Goal: Complete application form

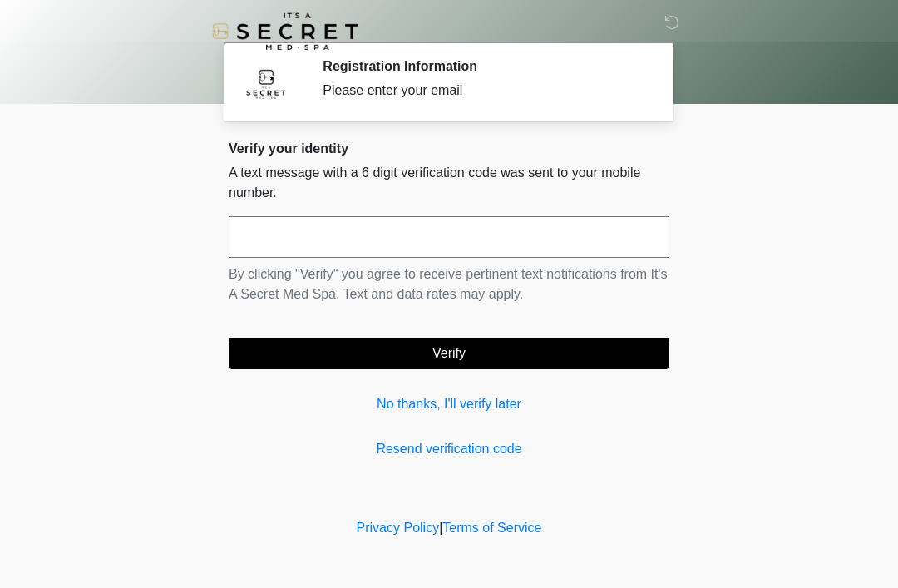
click at [326, 234] on input "text" at bounding box center [449, 237] width 441 height 42
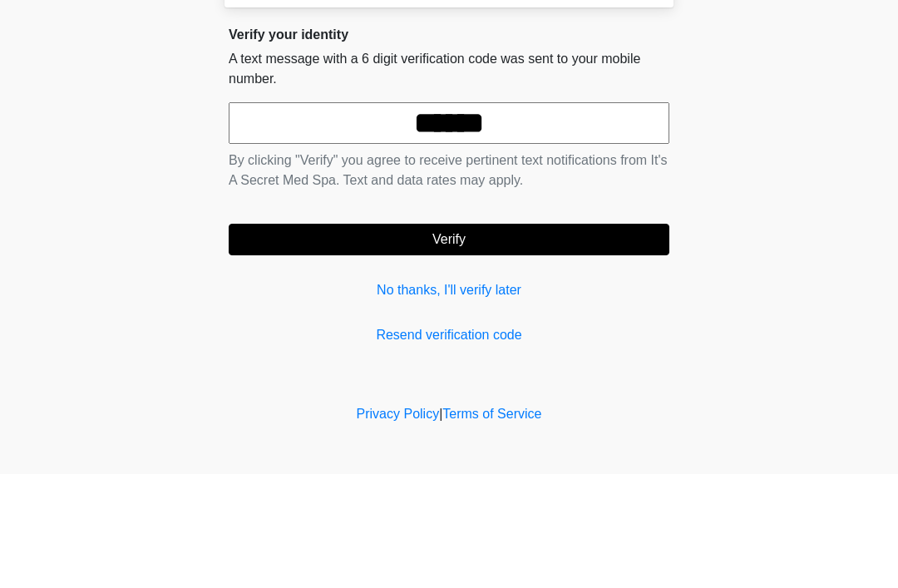
type input "******"
click at [488, 338] on button "Verify" at bounding box center [449, 354] width 441 height 32
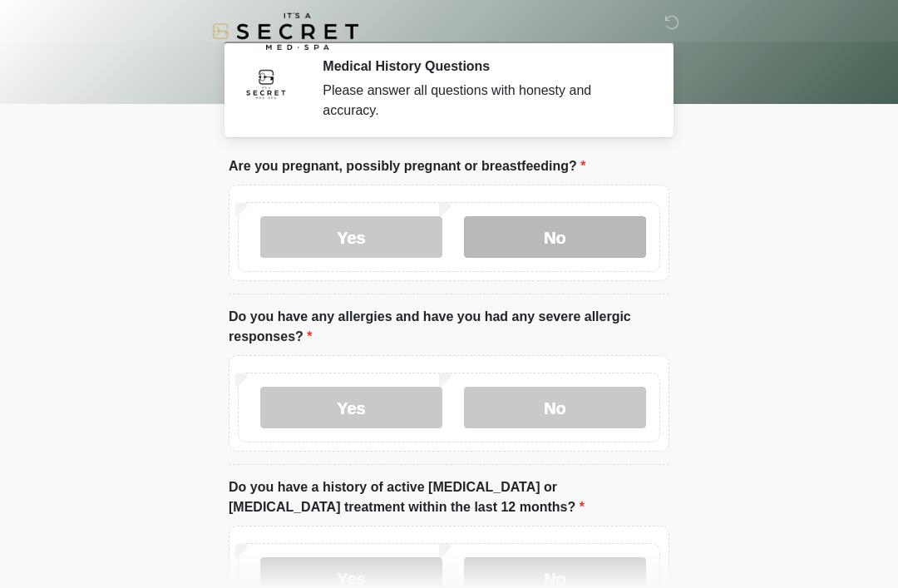
click at [590, 234] on label "No" at bounding box center [555, 237] width 182 height 42
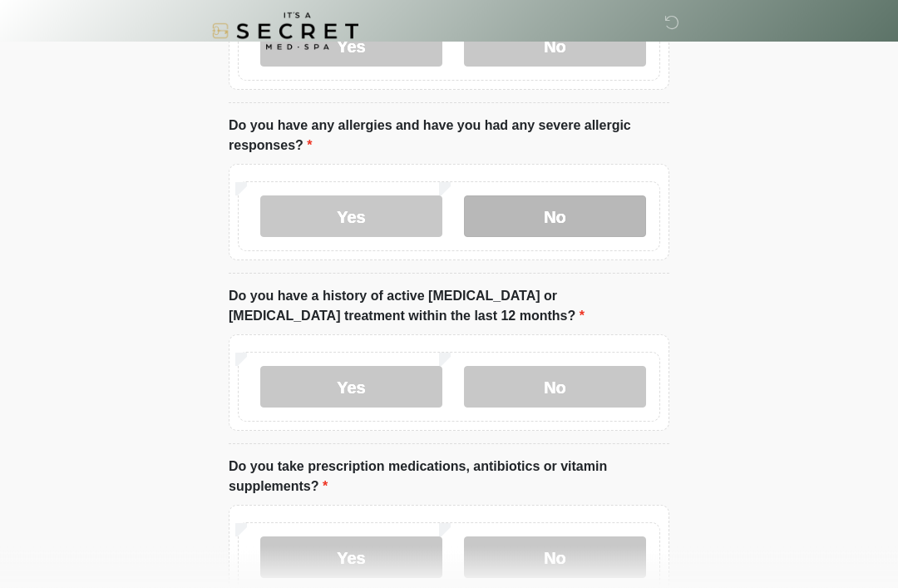
click at [549, 210] on label "No" at bounding box center [555, 217] width 182 height 42
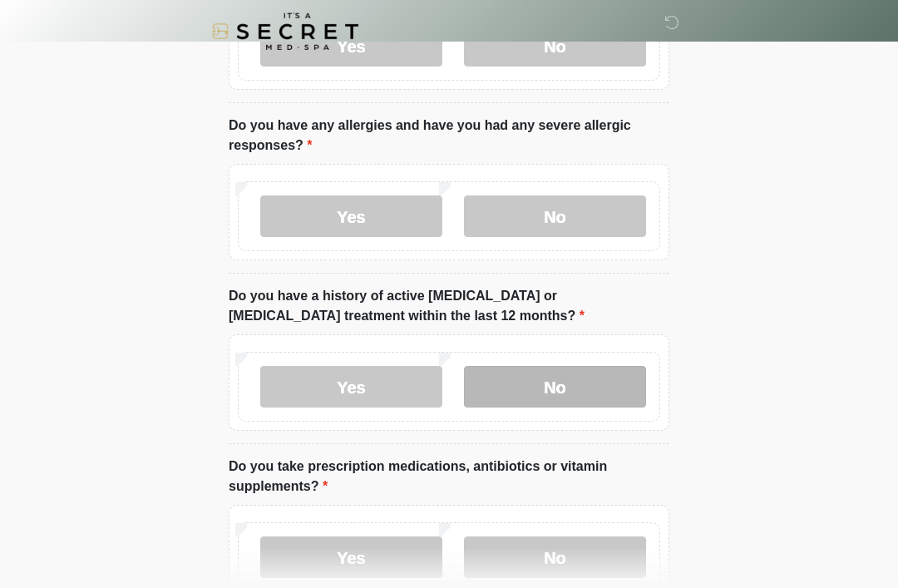
click at [560, 390] on label "No" at bounding box center [555, 387] width 182 height 42
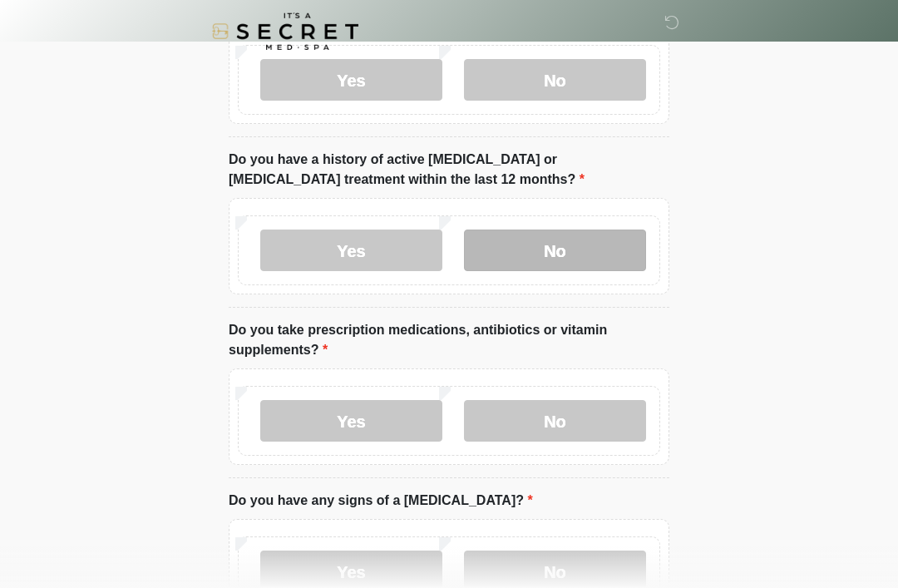
scroll to position [328, 0]
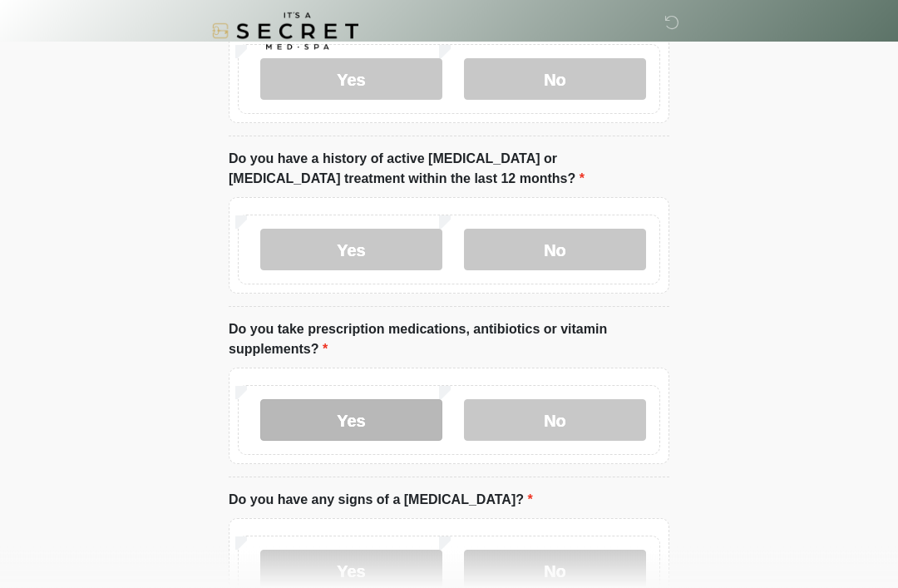
click at [367, 417] on label "Yes" at bounding box center [351, 421] width 182 height 42
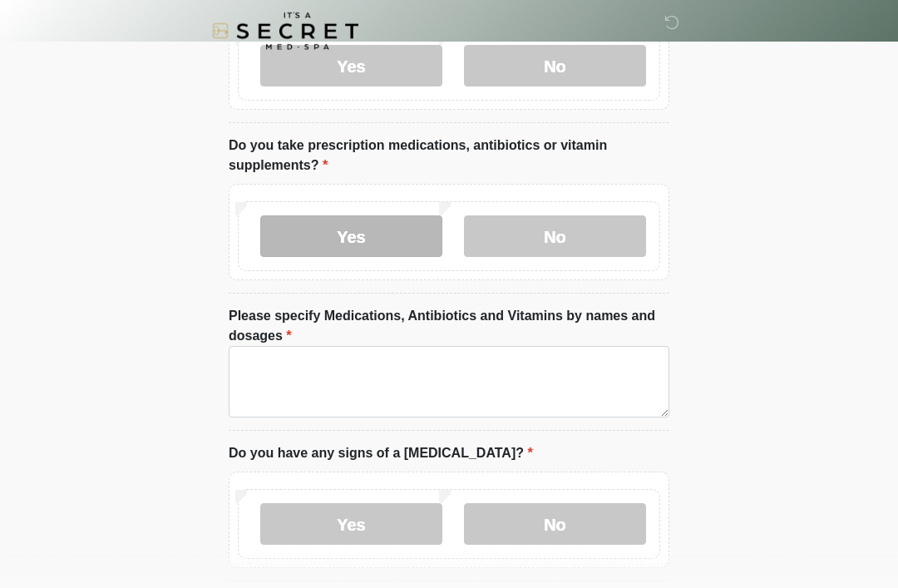
scroll to position [513, 0]
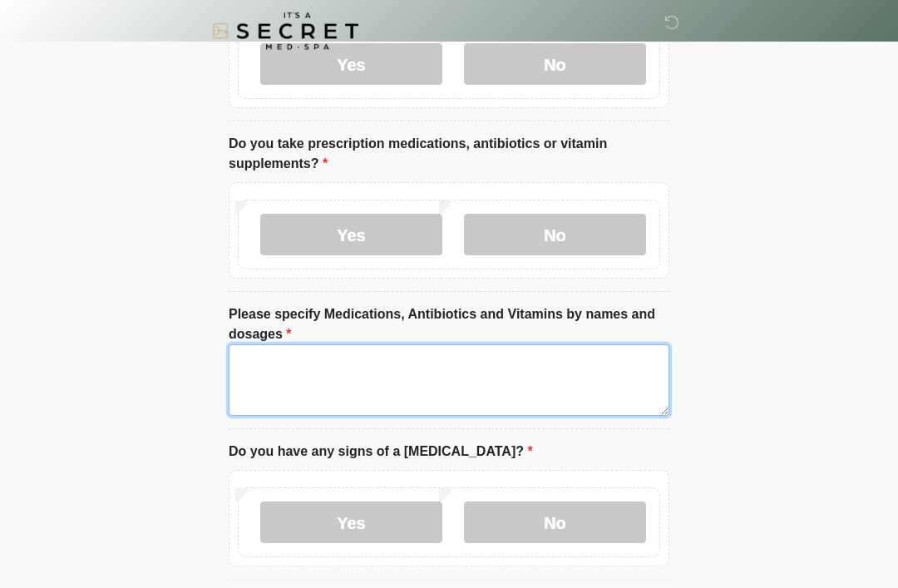
click at [528, 370] on textarea "Please specify Medications, Antibiotics and Vitamins by names and dosages" at bounding box center [449, 380] width 441 height 71
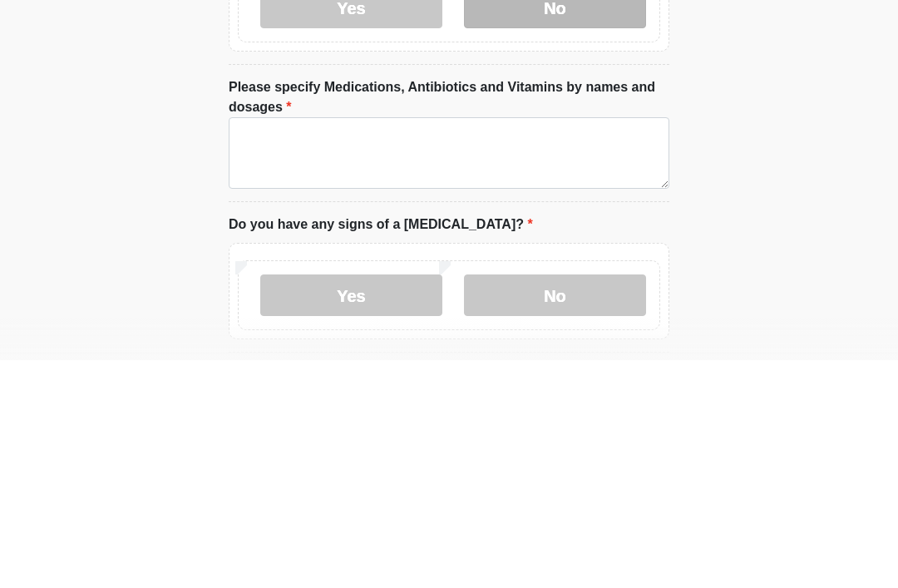
click at [565, 214] on label "No" at bounding box center [555, 235] width 182 height 42
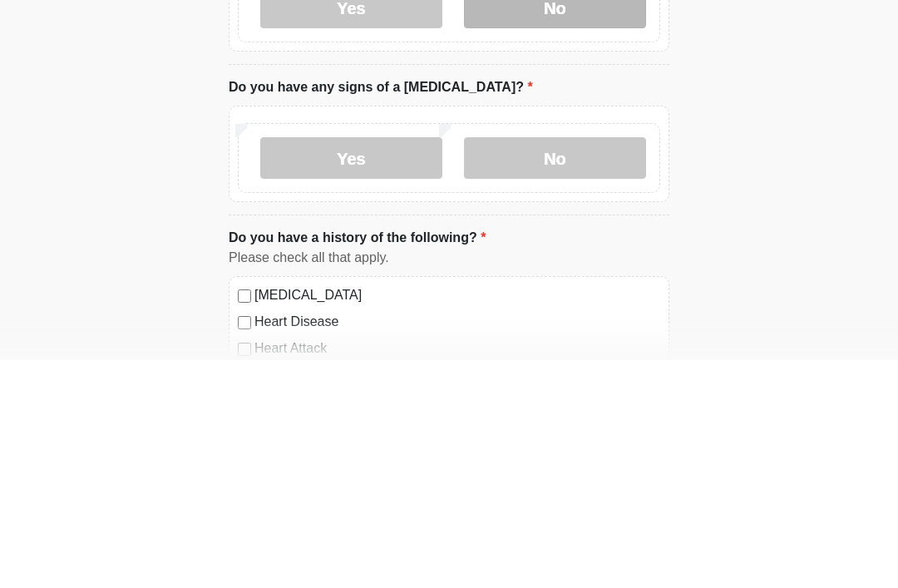
scroll to position [742, 0]
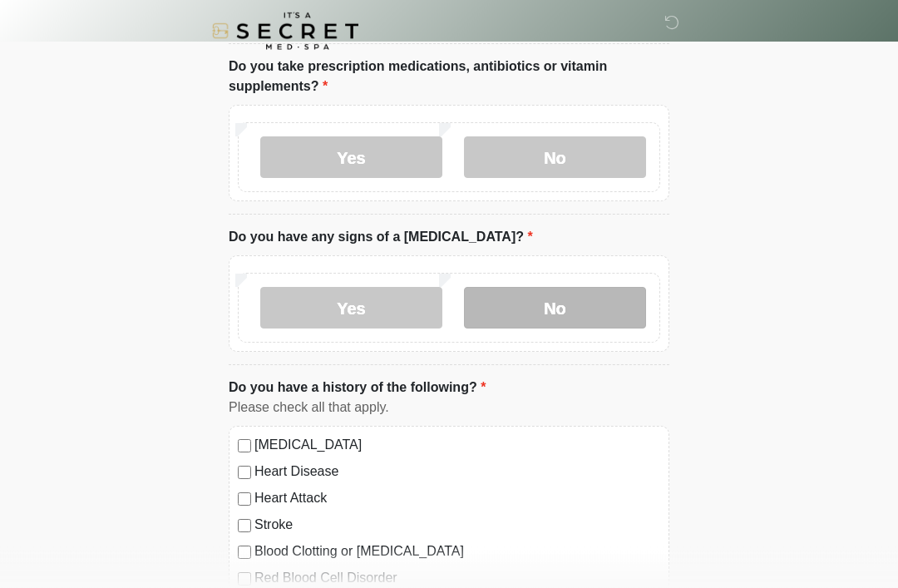
click at [555, 311] on label "No" at bounding box center [555, 309] width 182 height 42
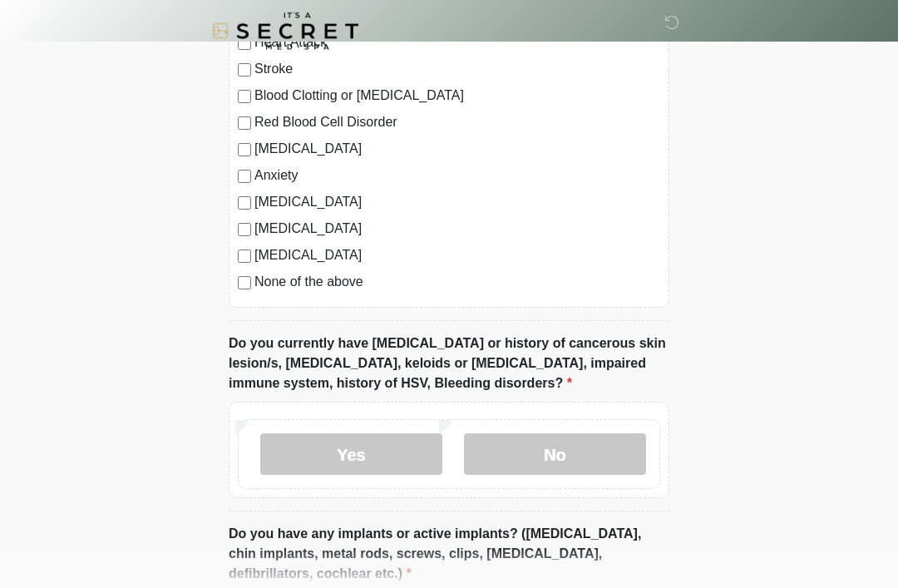
scroll to position [1047, 0]
click at [326, 285] on label "None of the above" at bounding box center [457, 282] width 406 height 20
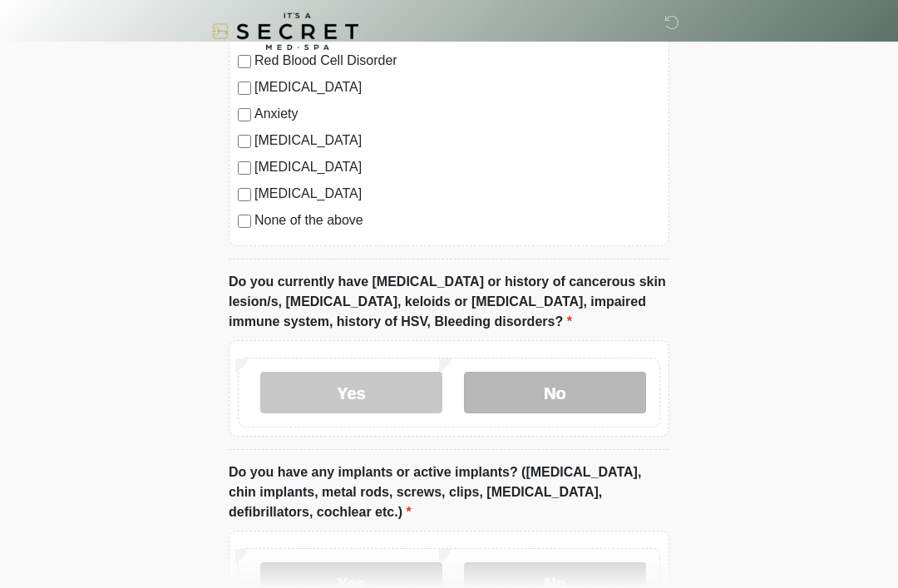
click at [596, 393] on label "No" at bounding box center [555, 393] width 182 height 42
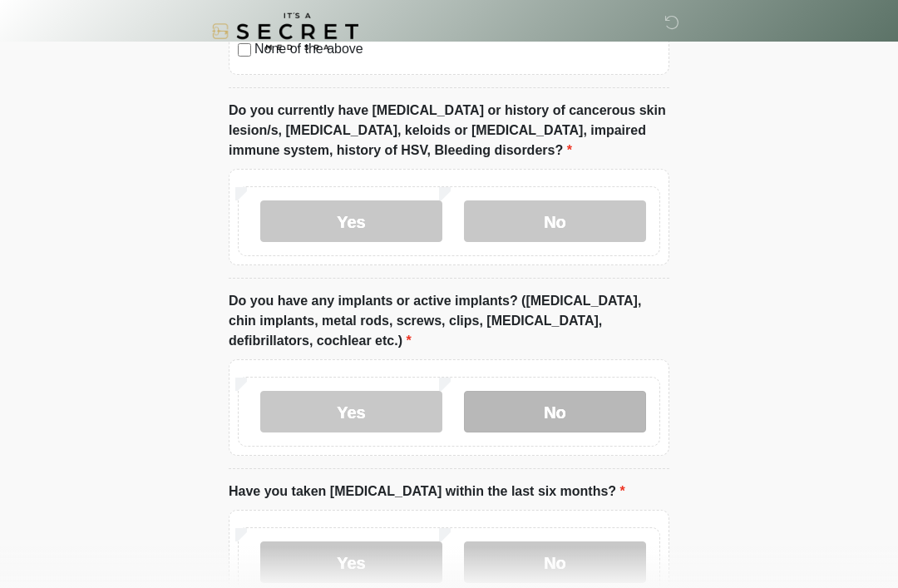
click at [592, 412] on label "No" at bounding box center [555, 412] width 182 height 42
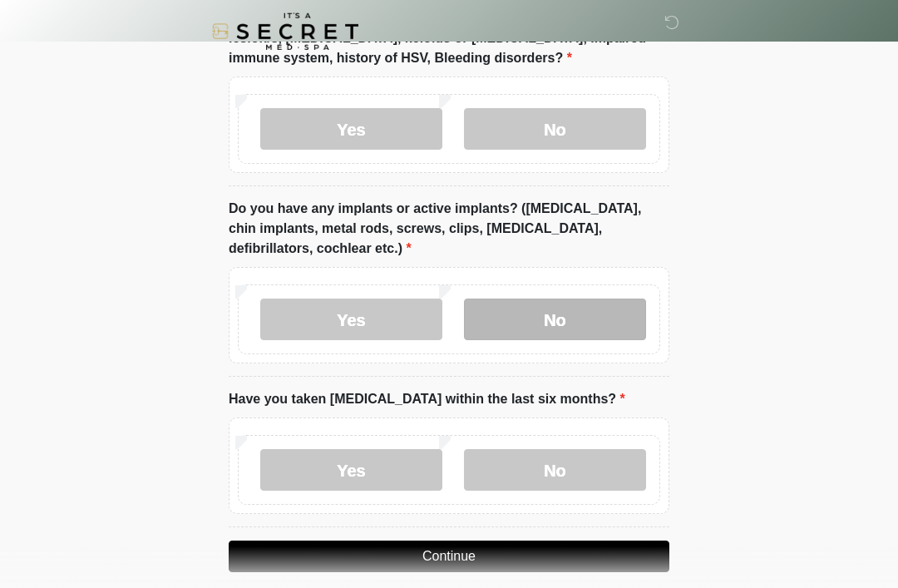
scroll to position [1389, 0]
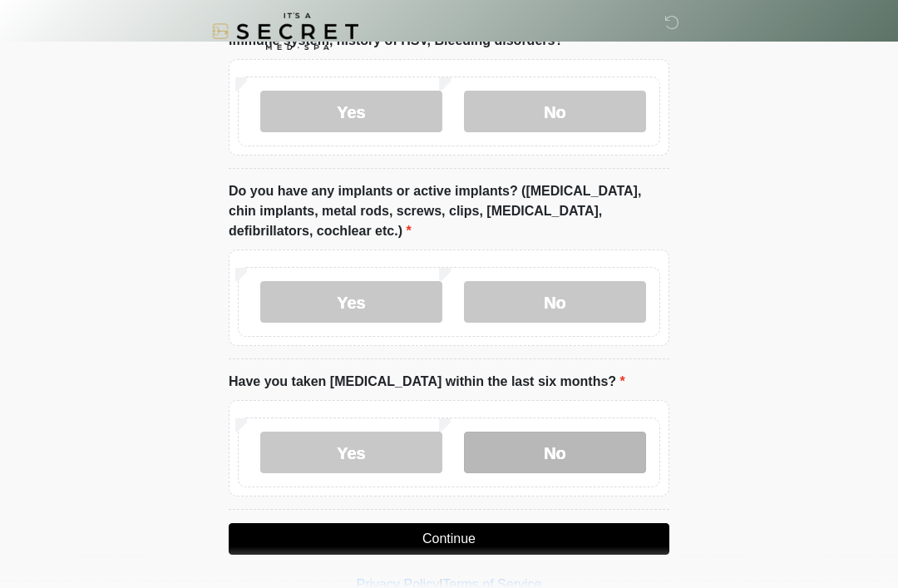
click at [537, 447] on label "No" at bounding box center [555, 452] width 182 height 42
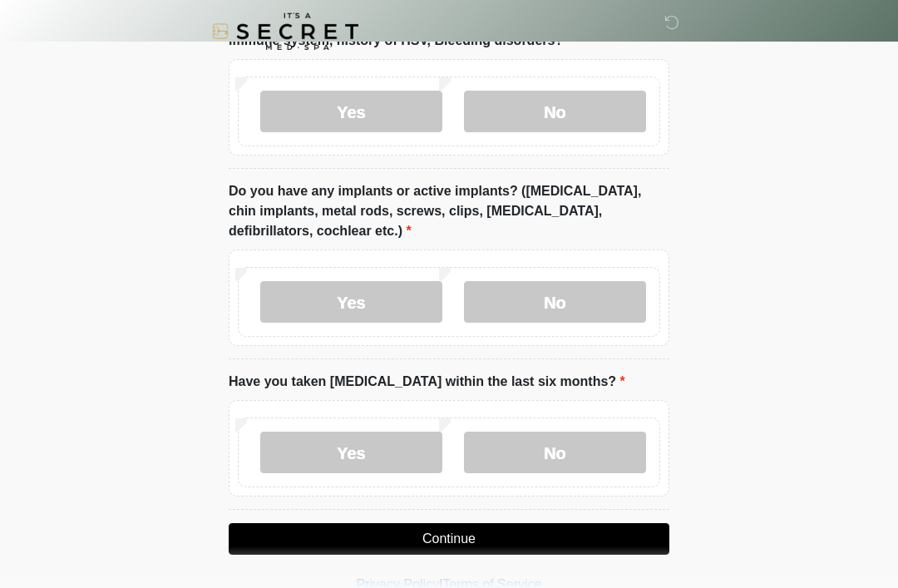
click at [534, 535] on button "Continue" at bounding box center [449, 539] width 441 height 32
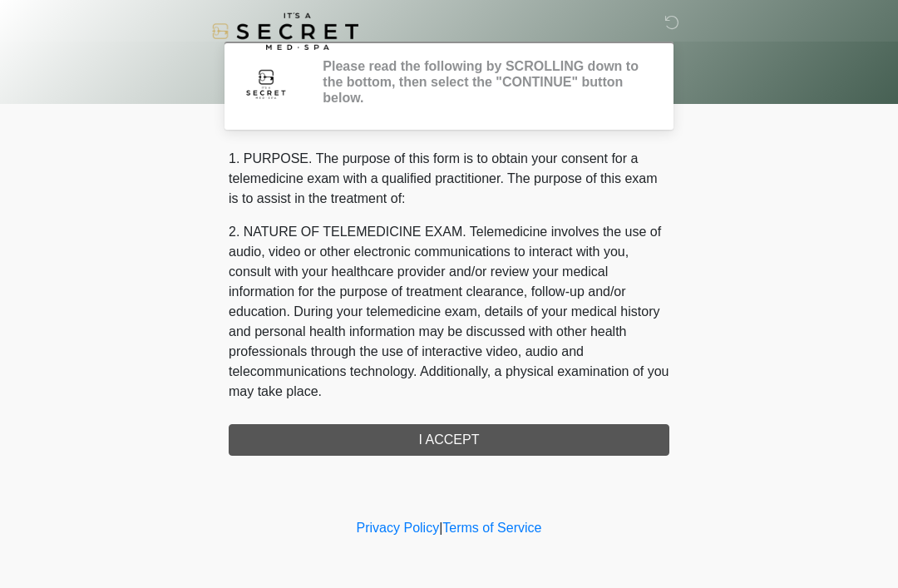
scroll to position [0, 0]
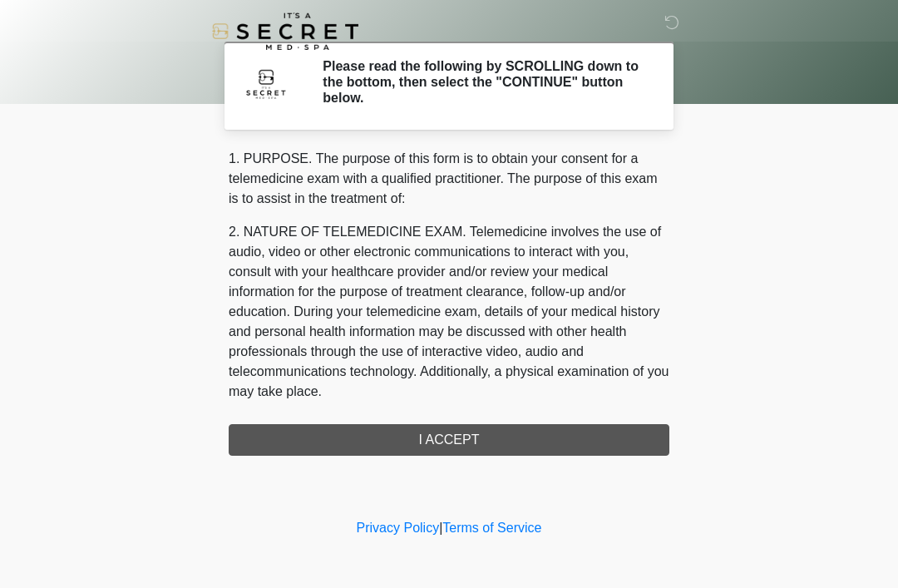
click at [474, 440] on div "1. PURPOSE. The purpose of this form is to obtain your consent for a telemedici…" at bounding box center [449, 302] width 441 height 307
click at [444, 436] on div "1. PURPOSE. The purpose of this form is to obtain your consent for a telemedici…" at bounding box center [449, 302] width 441 height 307
click at [434, 439] on div "1. PURPOSE. The purpose of this form is to obtain your consent for a telemedici…" at bounding box center [449, 302] width 441 height 307
click at [466, 439] on div "1. PURPOSE. The purpose of this form is to obtain your consent for a telemedici…" at bounding box center [449, 302] width 441 height 307
click at [484, 434] on div "1. PURPOSE. The purpose of this form is to obtain your consent for a telemedici…" at bounding box center [449, 302] width 441 height 307
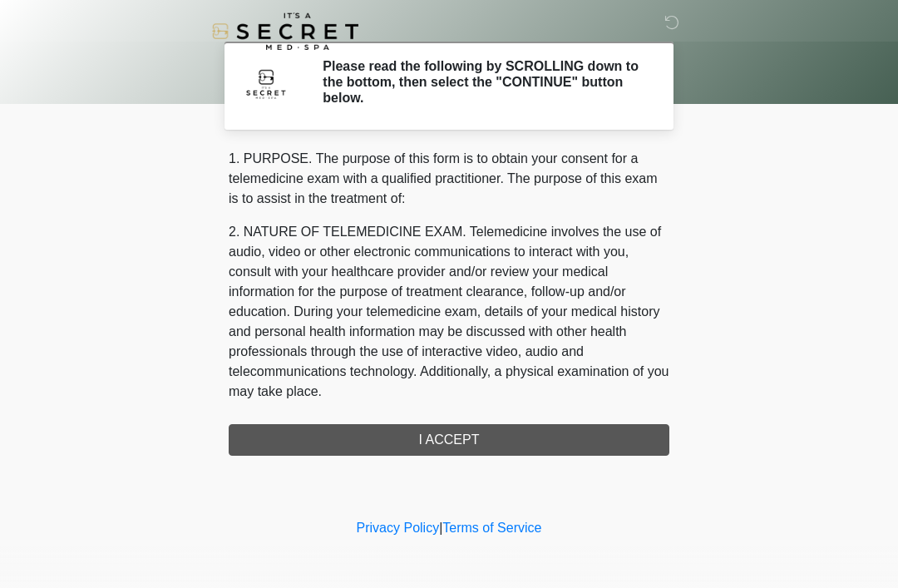
click at [505, 437] on div "1. PURPOSE. The purpose of this form is to obtain your consent for a telemedici…" at bounding box center [449, 302] width 441 height 307
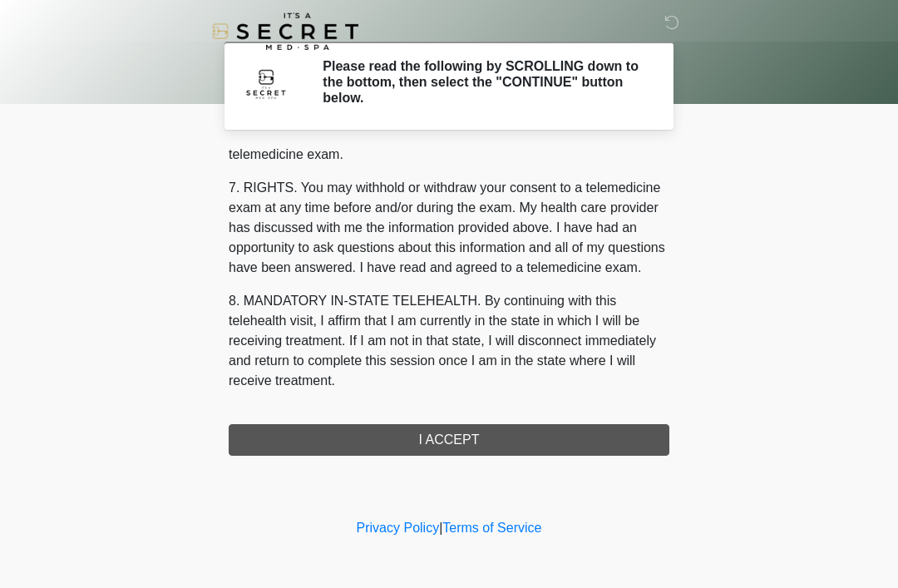
click at [448, 441] on div "1. PURPOSE. The purpose of this form is to obtain your consent for a telemedici…" at bounding box center [449, 302] width 441 height 307
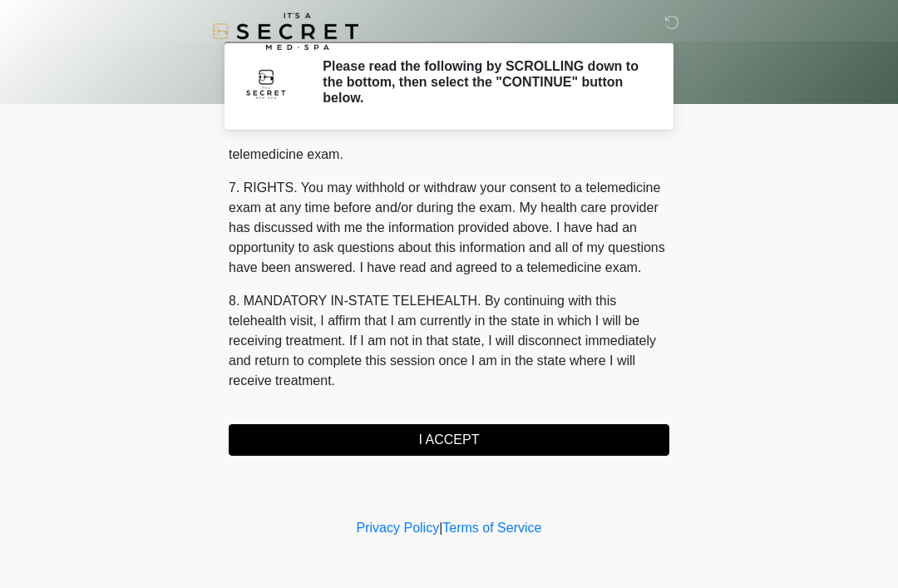
click at [451, 440] on button "I ACCEPT" at bounding box center [449, 440] width 441 height 32
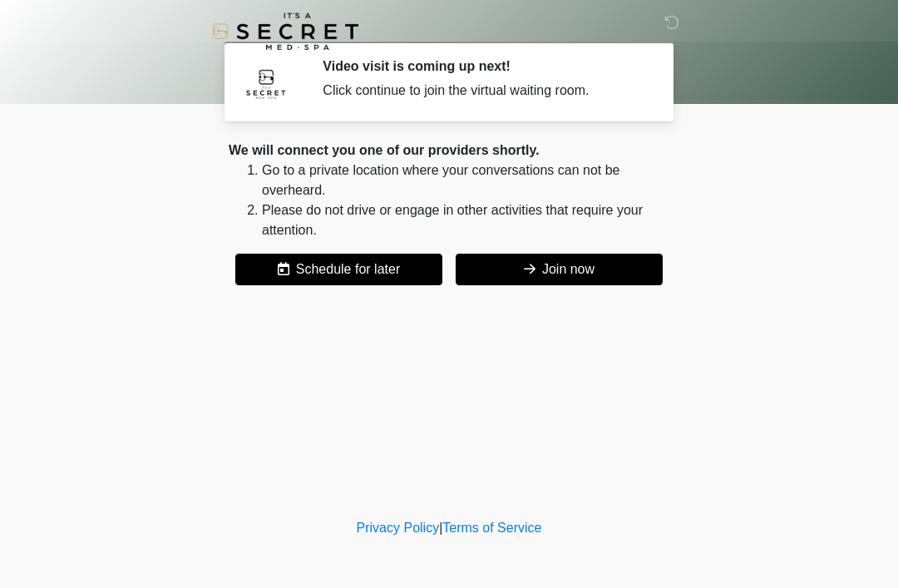
click at [548, 268] on button "Join now" at bounding box center [559, 270] width 207 height 32
